Goal: Task Accomplishment & Management: Use online tool/utility

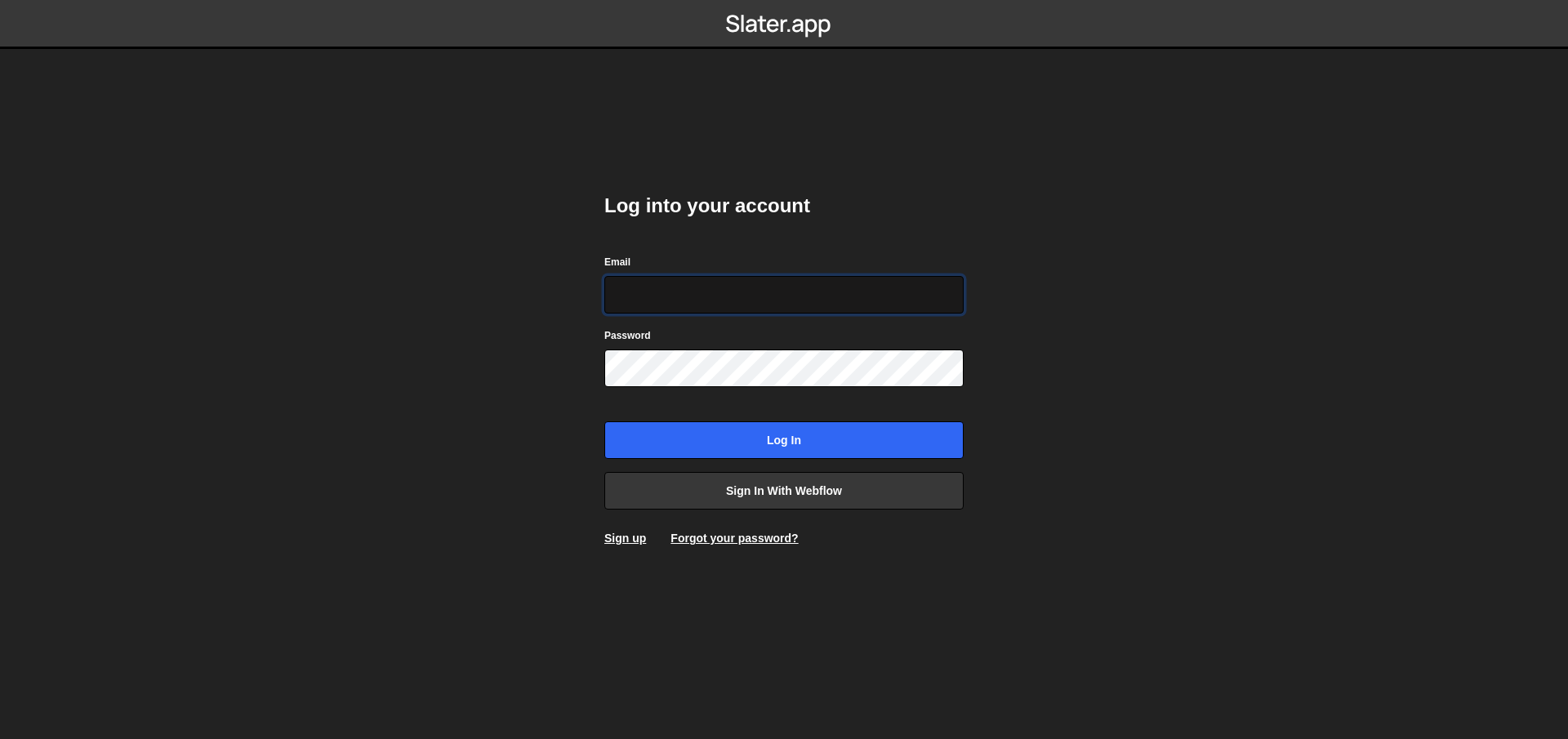
click at [621, 289] on input "Email" at bounding box center [784, 294] width 359 height 38
type input "[EMAIL_ADDRESS][DOMAIN_NAME]"
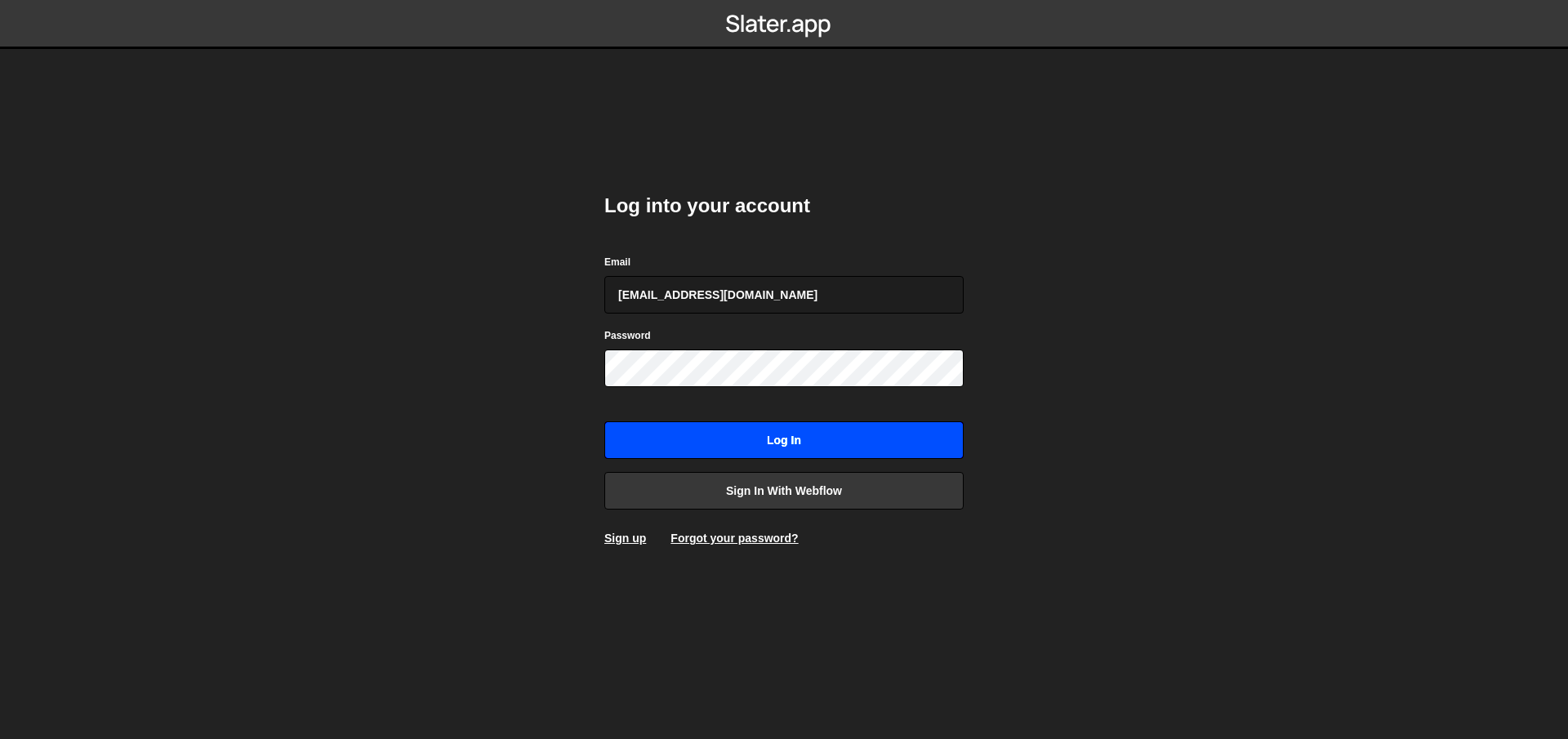
click at [776, 433] on input "Log in" at bounding box center [784, 440] width 359 height 38
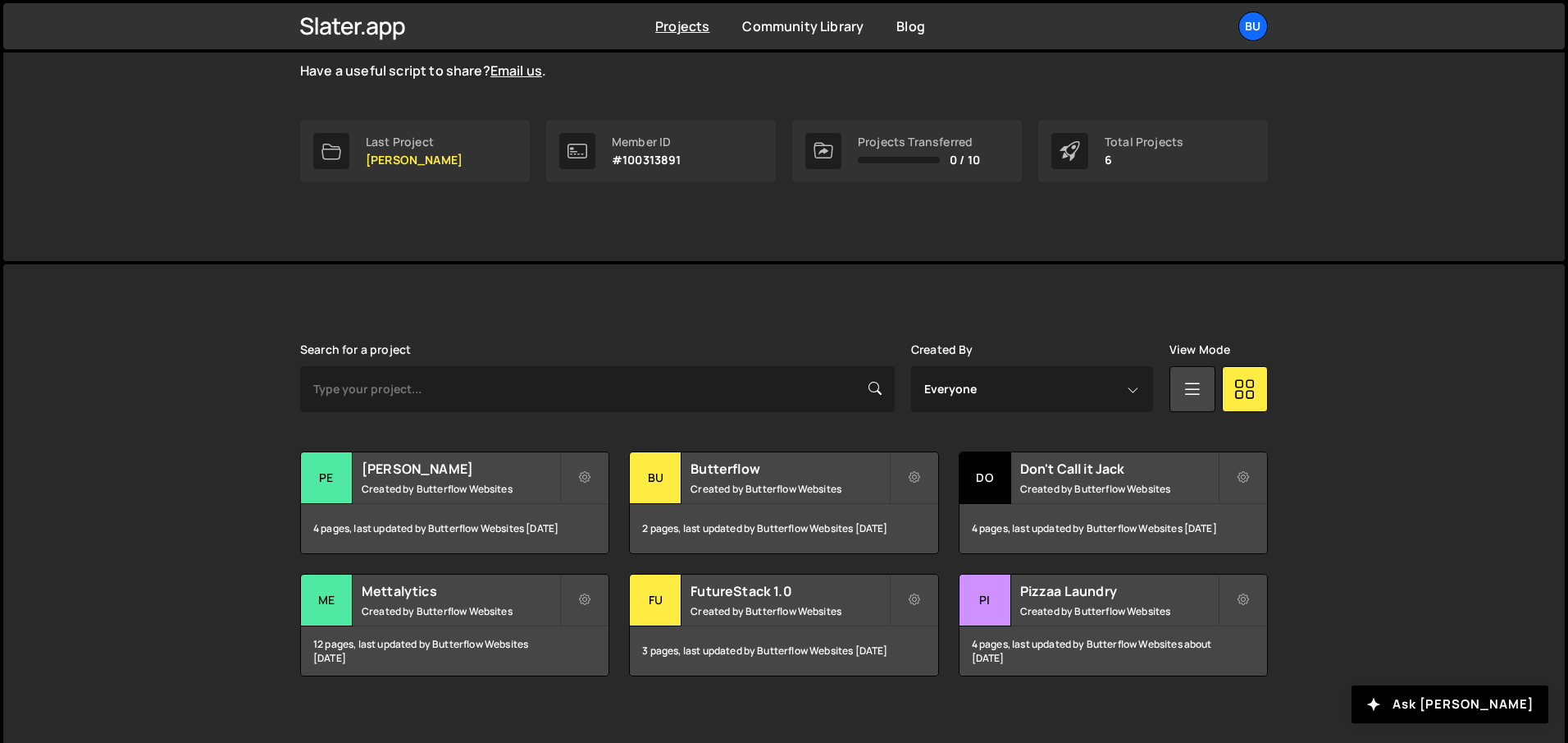
scroll to position [224, 0]
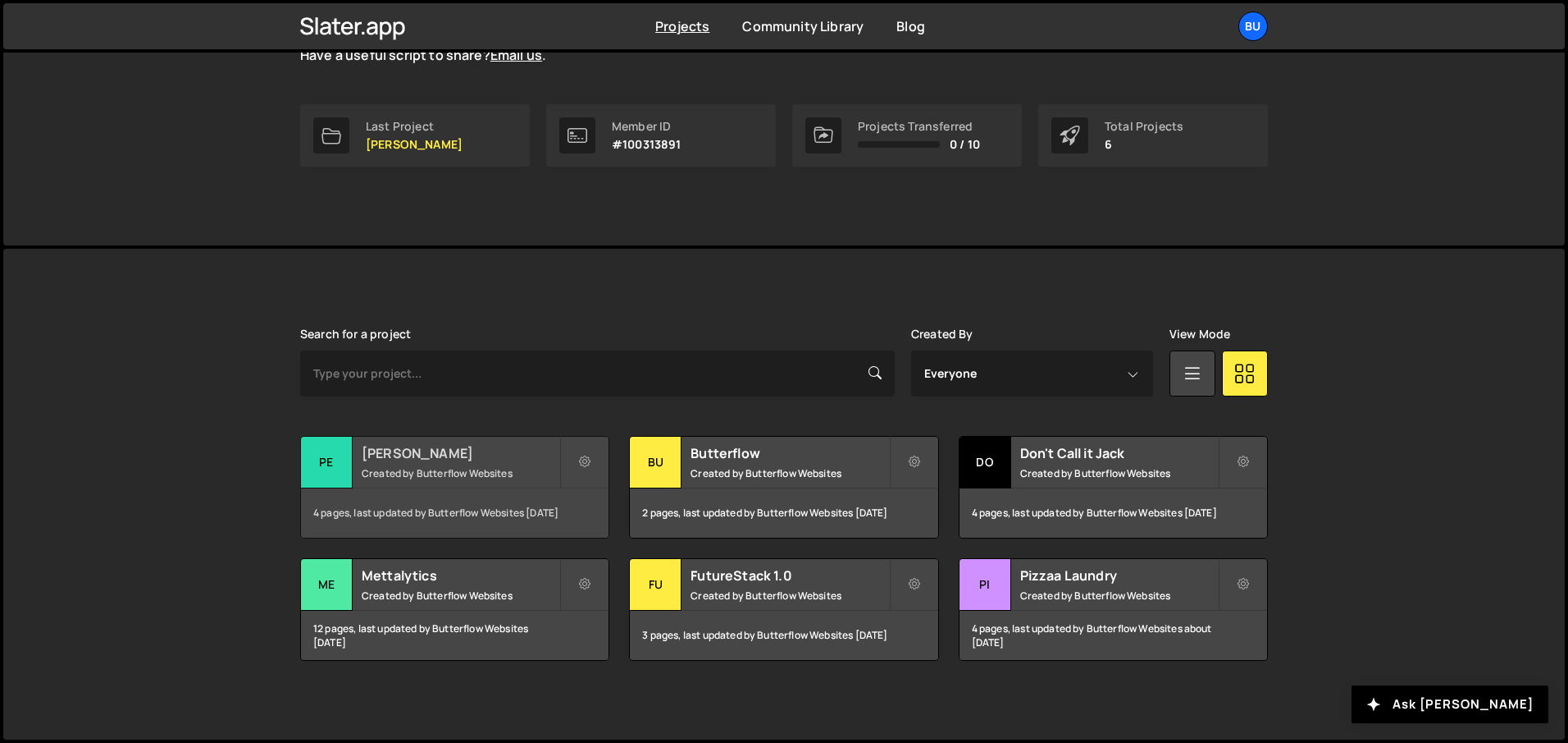
click at [417, 457] on h2 "Perry Drakopoulos" at bounding box center [460, 452] width 198 height 18
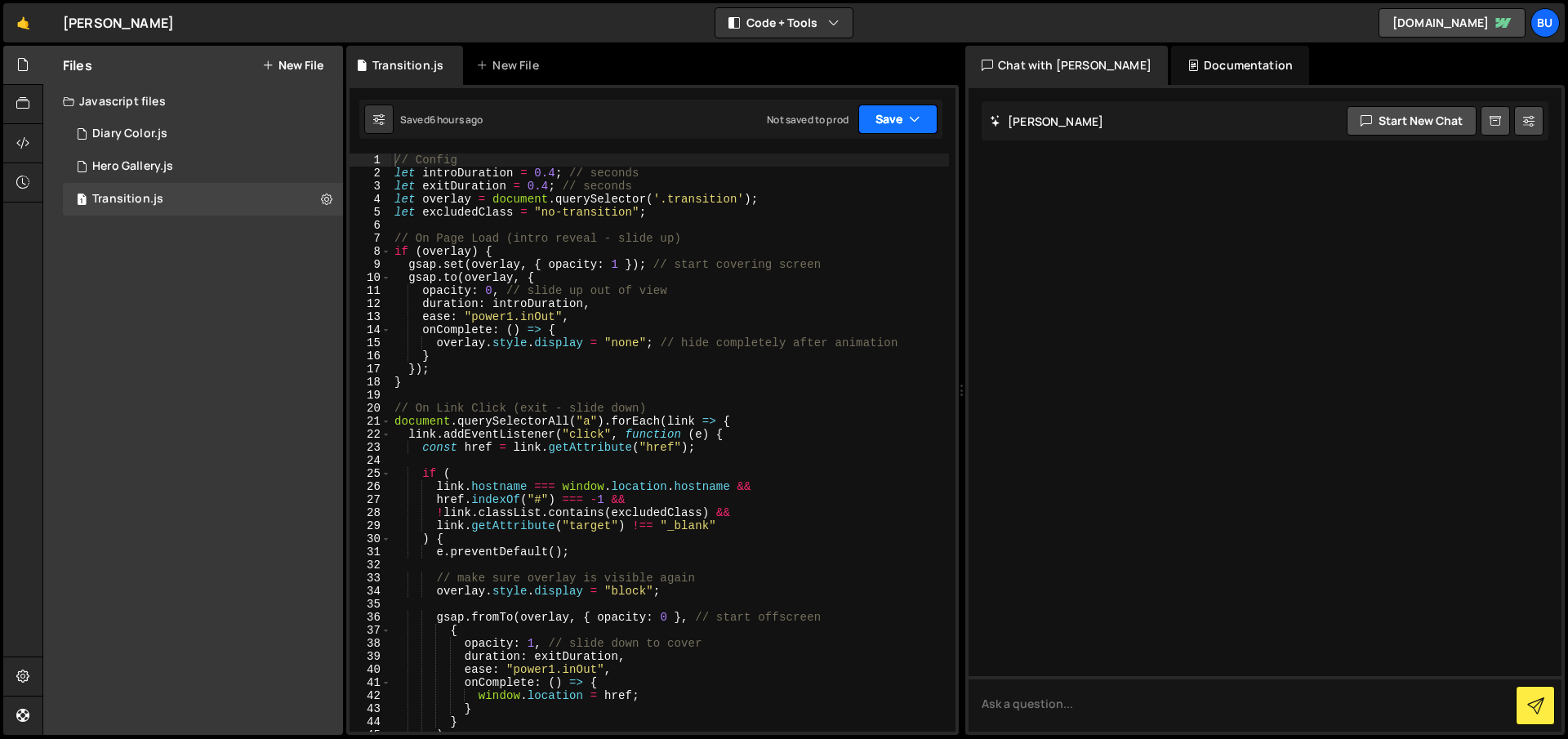
click at [939, 130] on div "Saved 6 hours ago Not saved to prod Upgrade to Edit Save Save to Staging S Save…" at bounding box center [651, 119] width 583 height 39
click at [926, 126] on button "Save" at bounding box center [898, 119] width 79 height 30
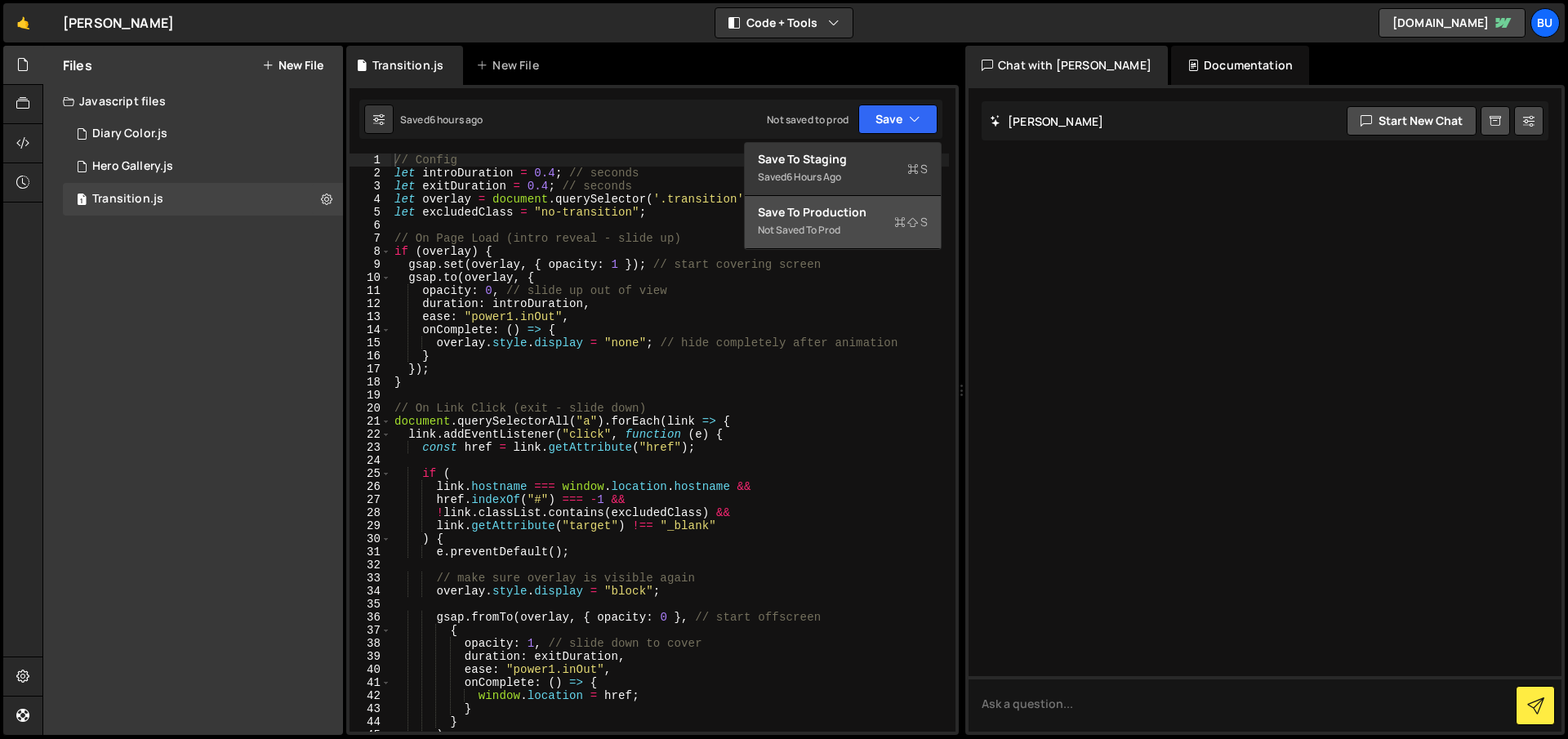
click at [880, 211] on div "Save to Production S" at bounding box center [843, 212] width 170 height 17
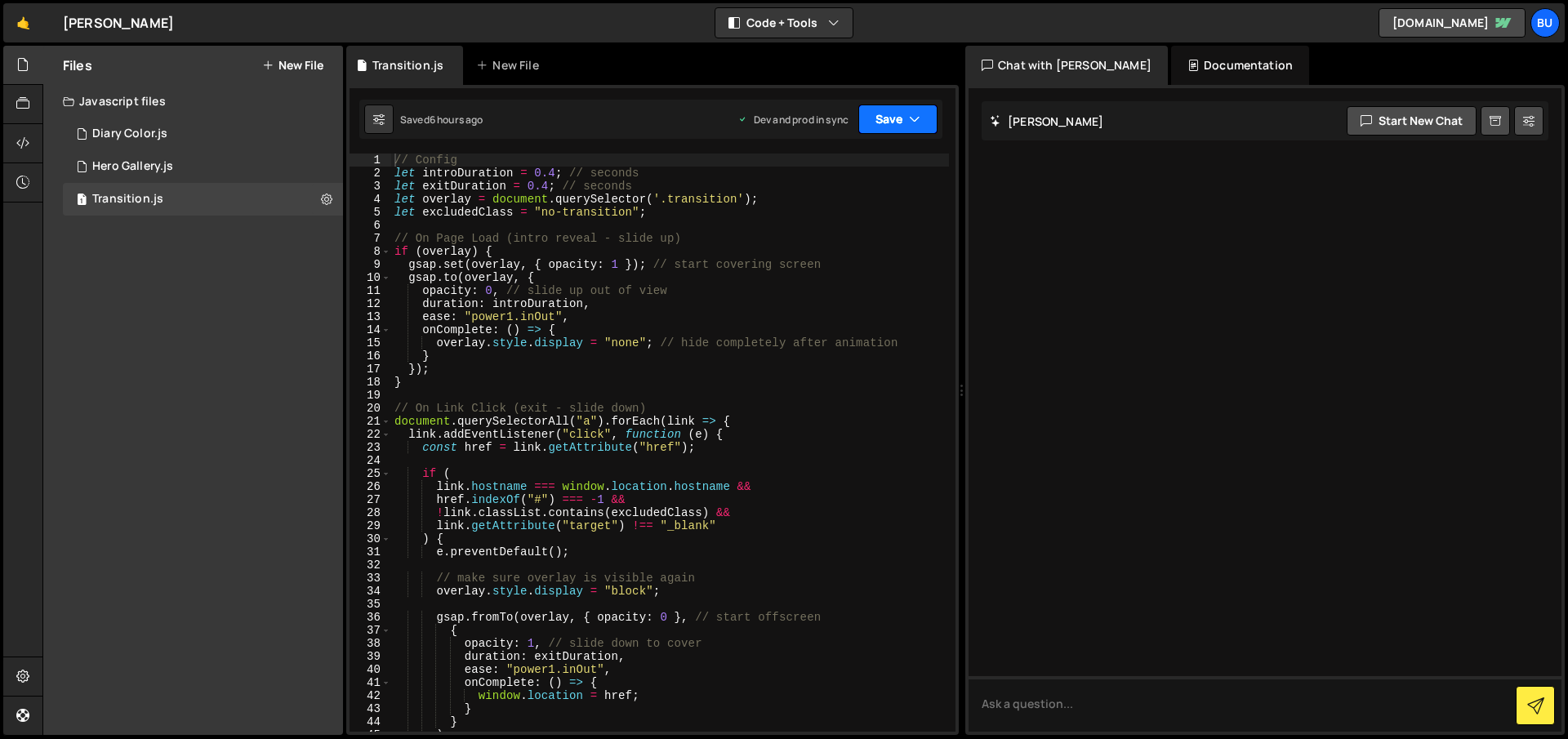
click at [889, 126] on button "Save" at bounding box center [898, 119] width 79 height 30
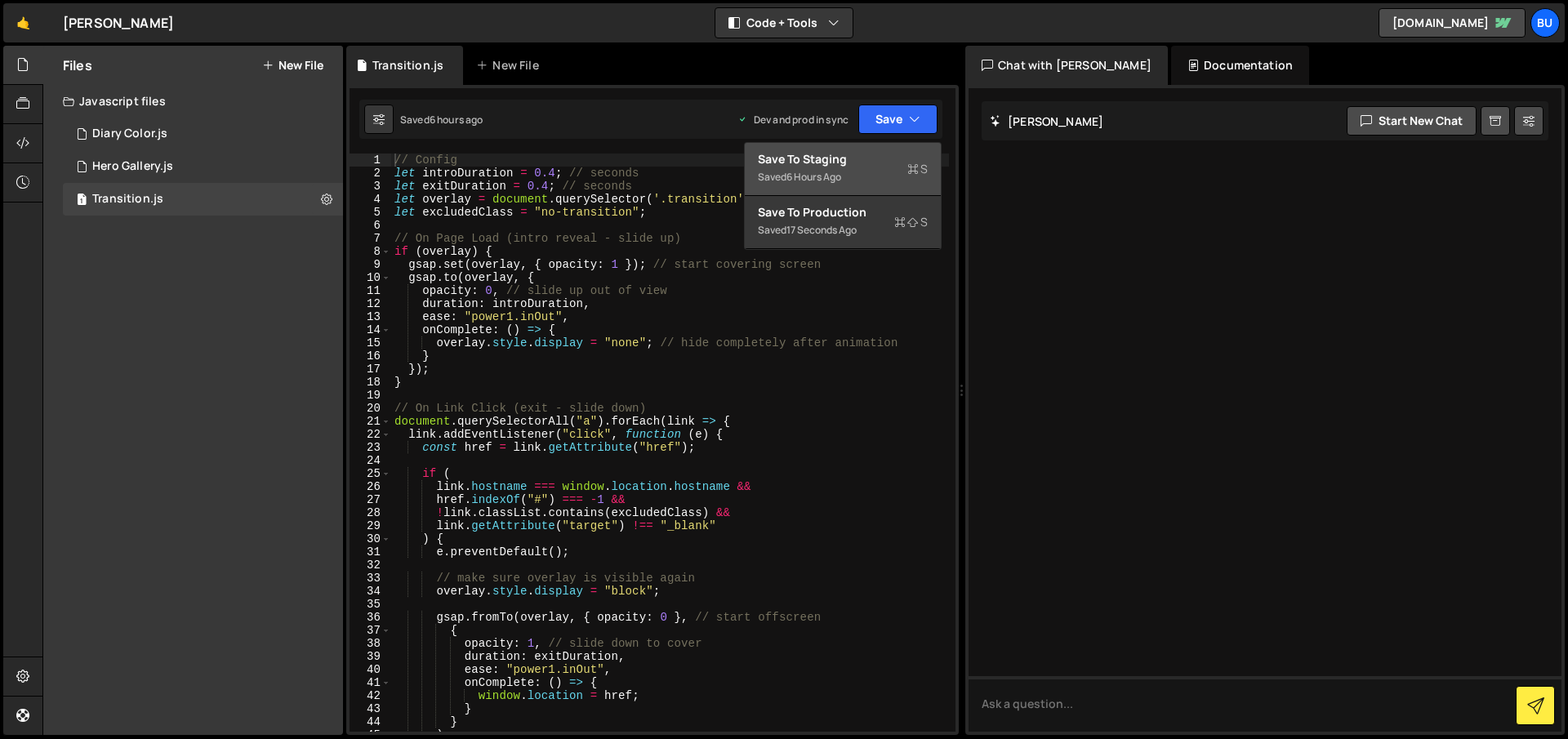
click at [769, 178] on div "Saved 6 hours ago" at bounding box center [843, 177] width 170 height 19
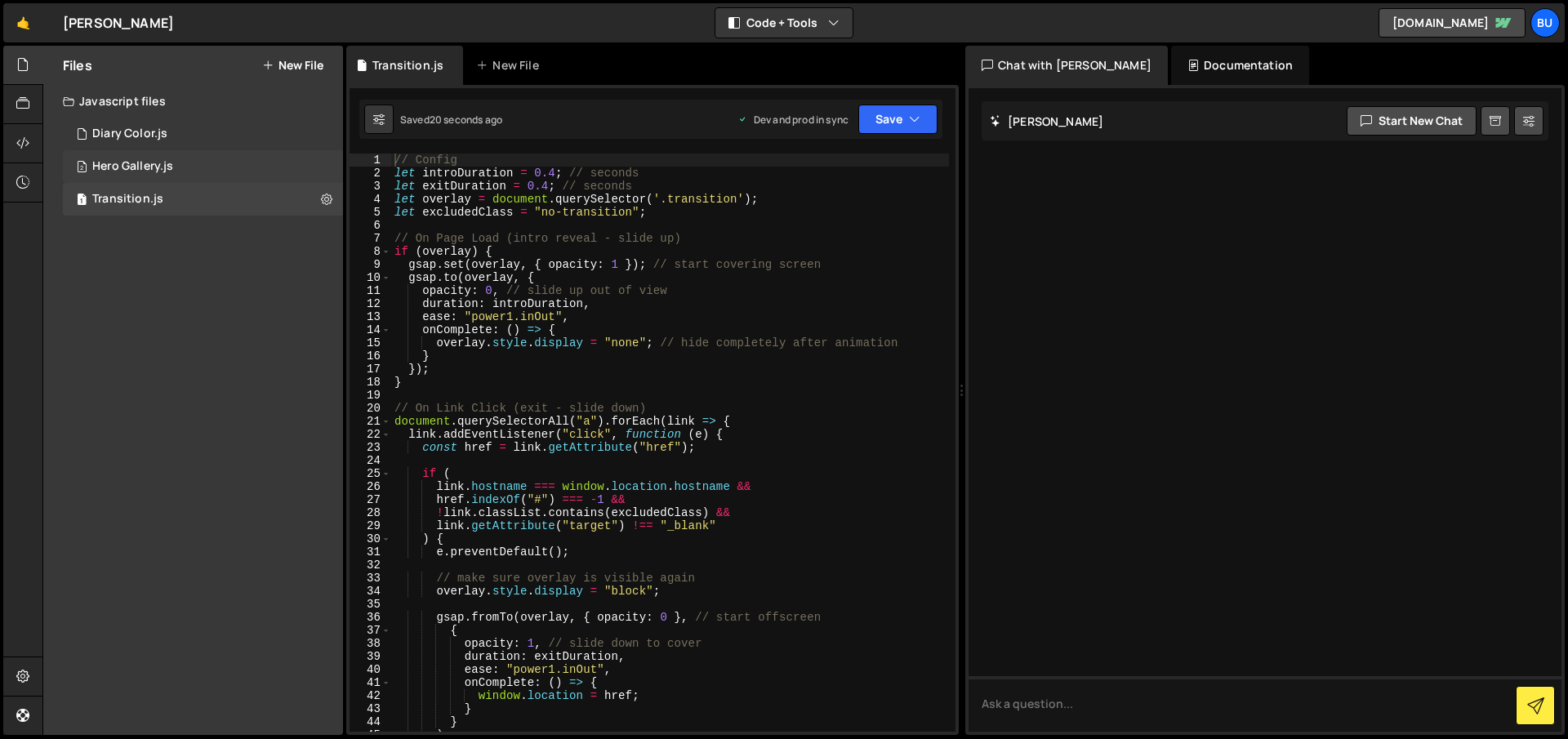
click at [152, 165] on div "Hero Gallery.js" at bounding box center [132, 166] width 81 height 15
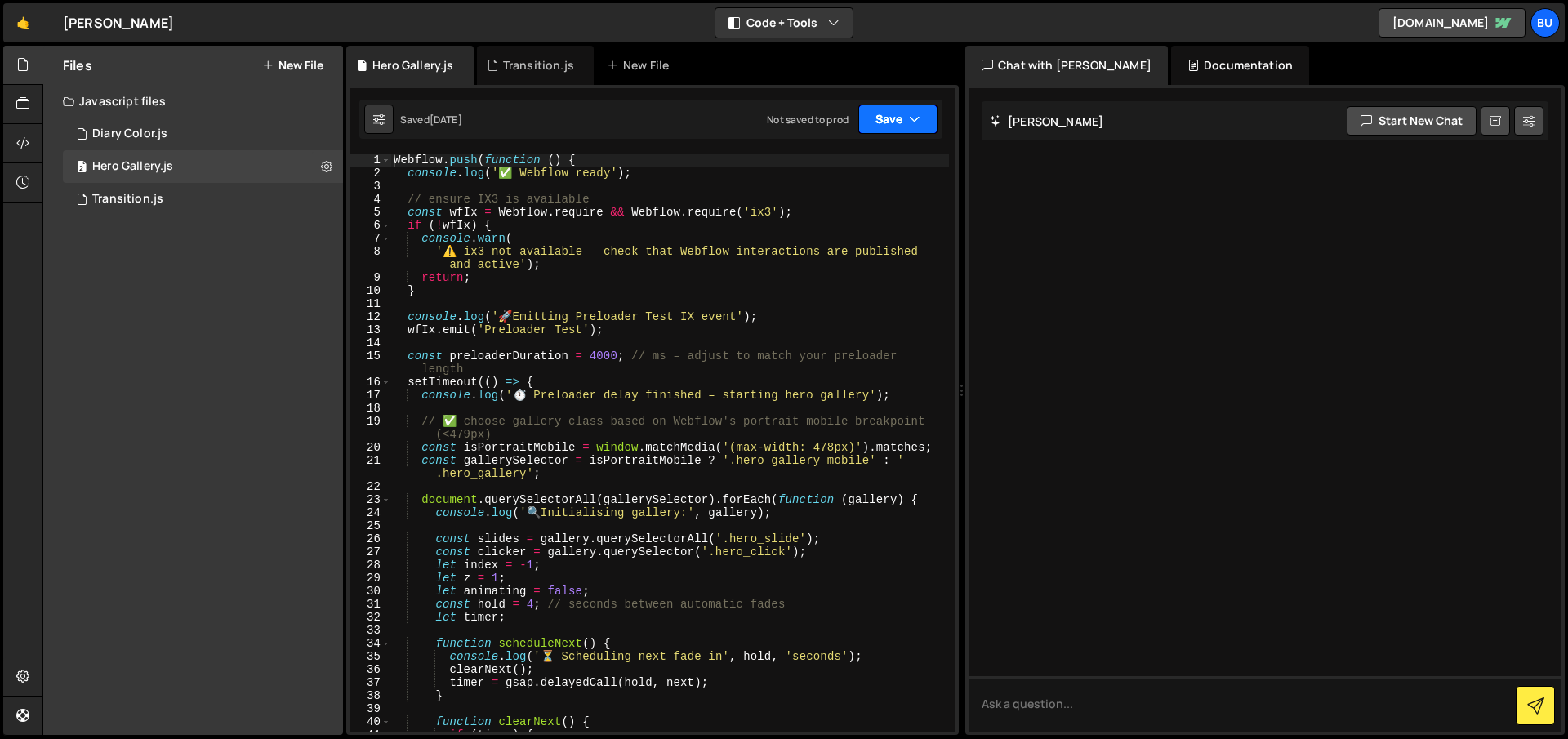
click at [895, 125] on button "Save" at bounding box center [898, 119] width 79 height 30
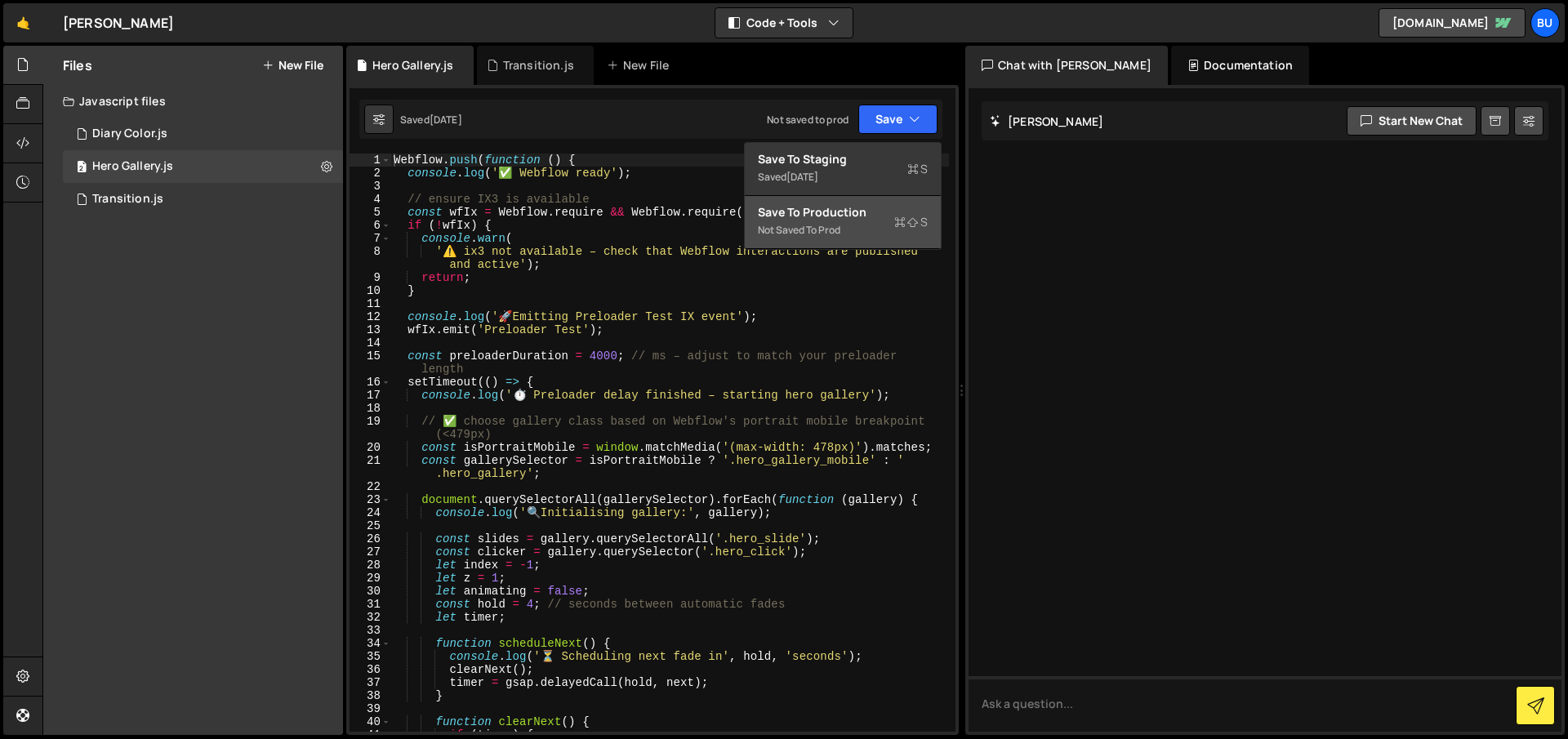
click at [843, 208] on div "Save to Production S" at bounding box center [843, 212] width 170 height 17
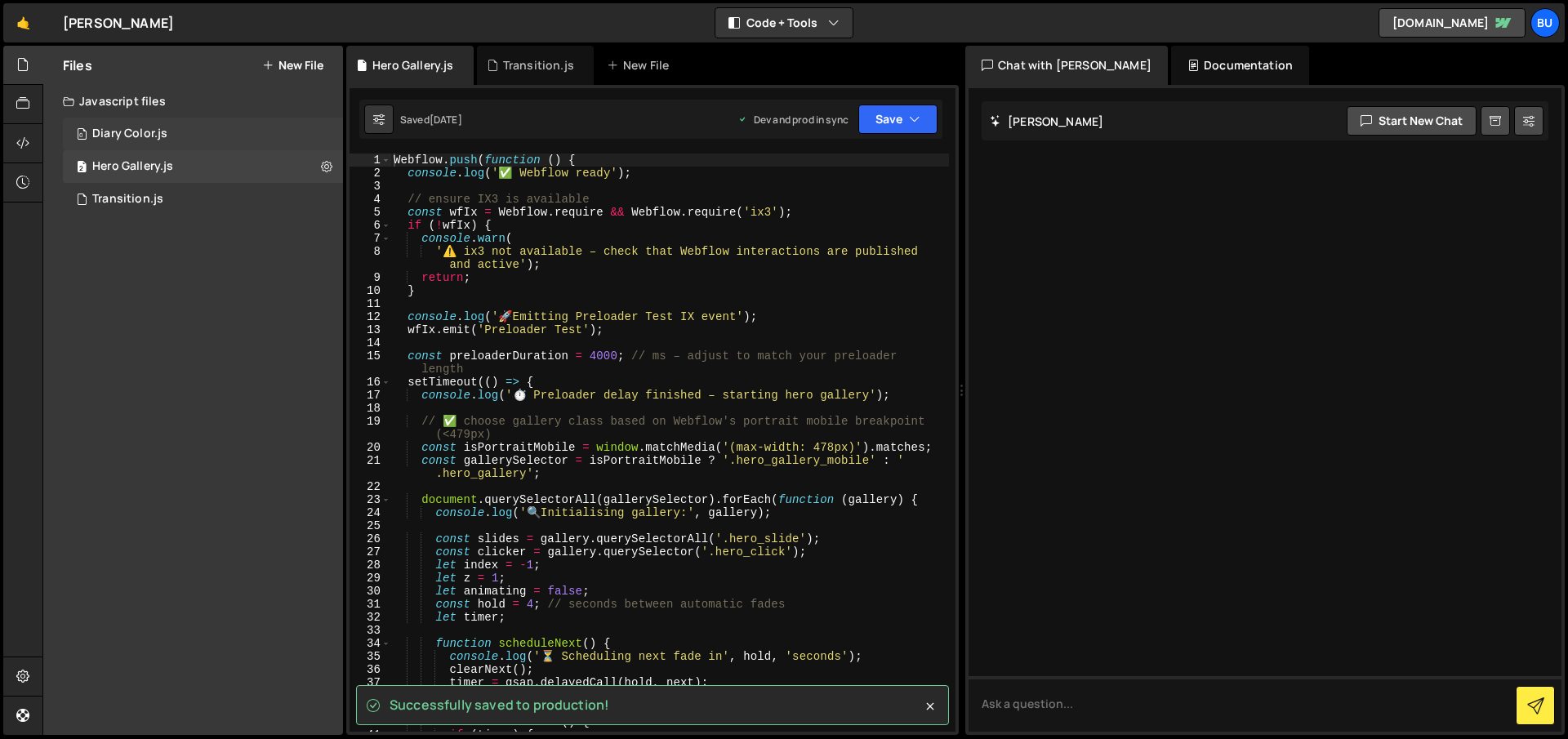
click at [143, 130] on div "Diary Color.js" at bounding box center [130, 133] width 75 height 15
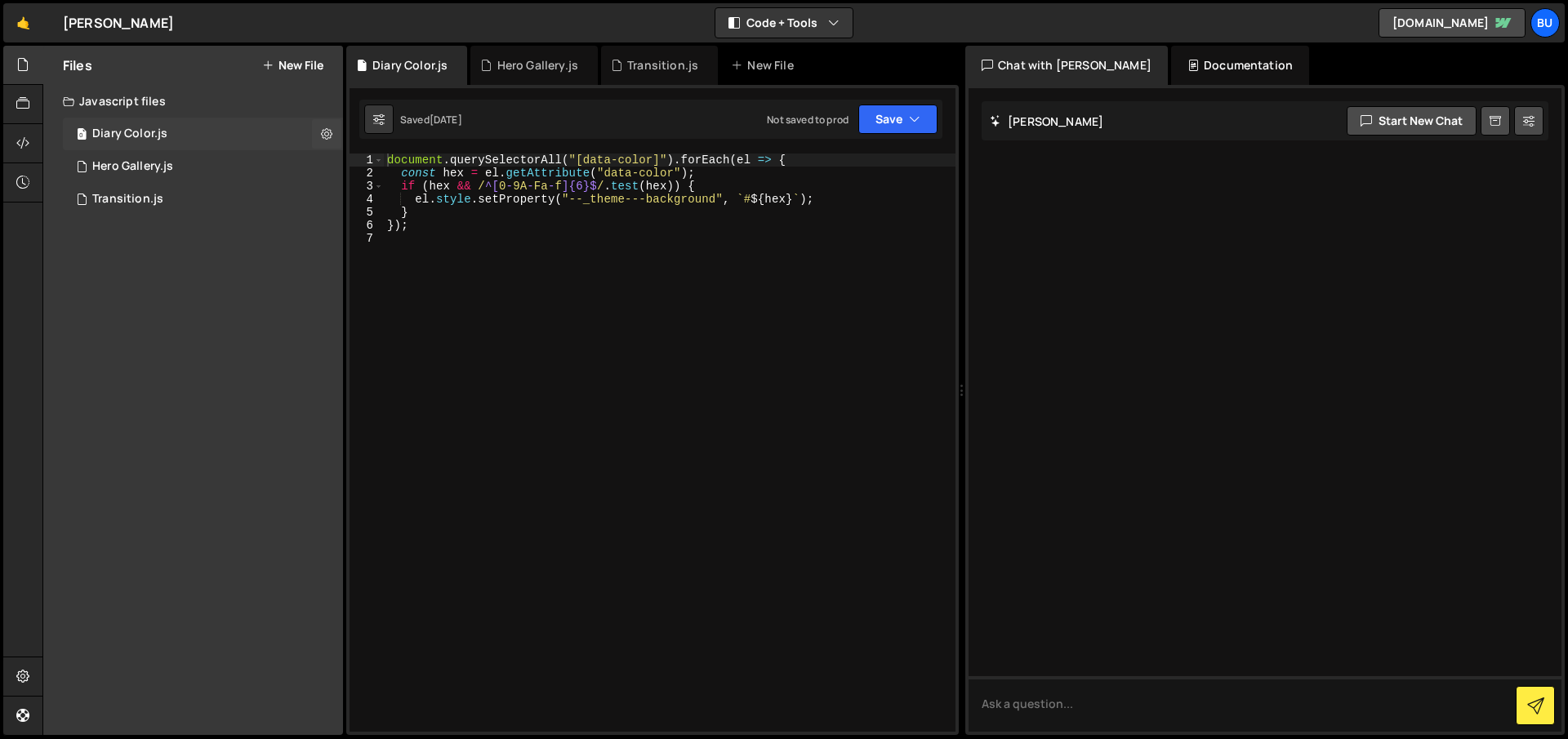
click at [222, 126] on div "0 Diary Color.js 0" at bounding box center [203, 133] width 280 height 32
click at [887, 121] on button "Save" at bounding box center [898, 119] width 79 height 30
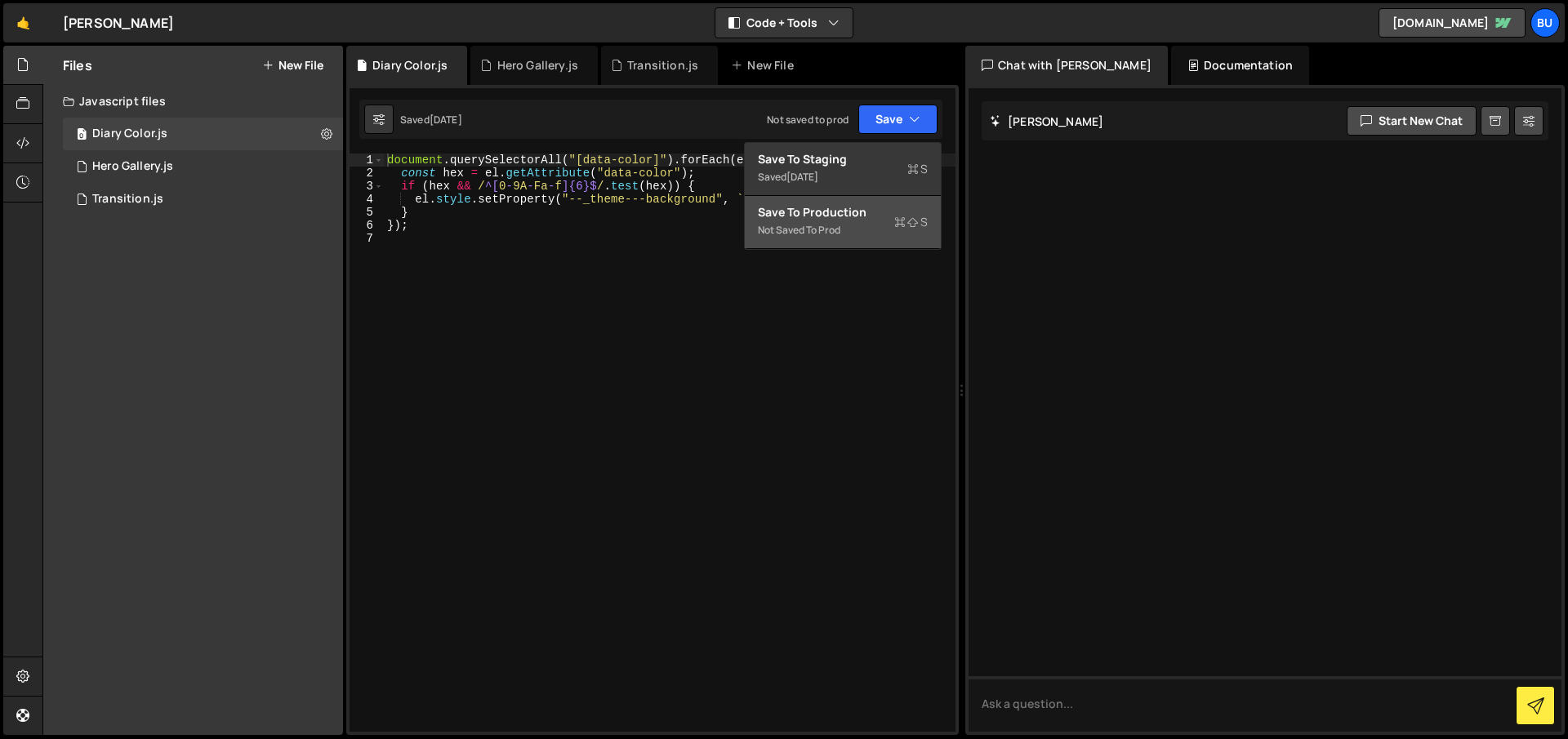
click at [865, 225] on div "Not saved to prod" at bounding box center [843, 230] width 170 height 19
